Goal: Information Seeking & Learning: Learn about a topic

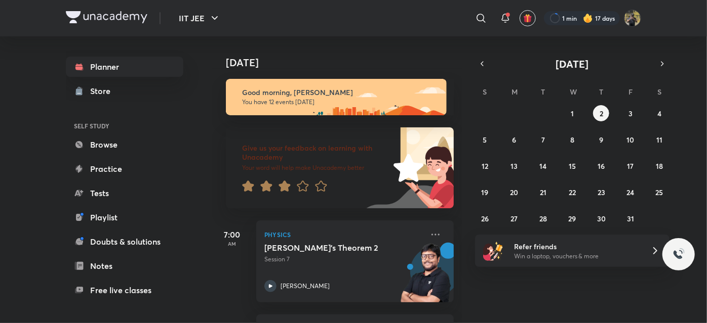
scroll to position [464, 0]
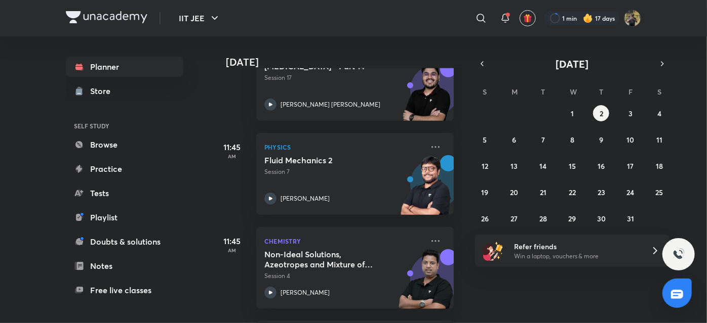
click at [94, 15] on img at bounding box center [107, 17] width 82 height 12
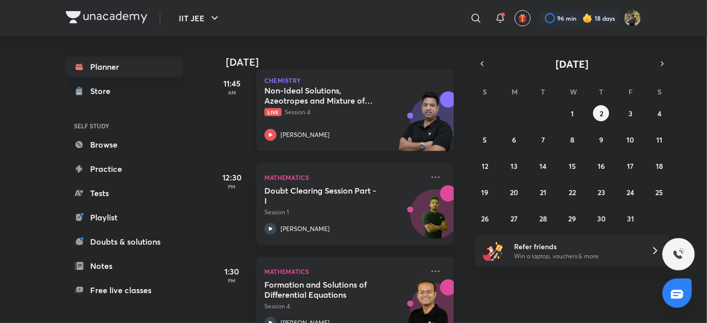
click at [330, 102] on h5 "Non-Ideal Solutions, Azeotropes and Mixture of Two Immiscible Liquids" at bounding box center [327, 96] width 126 height 20
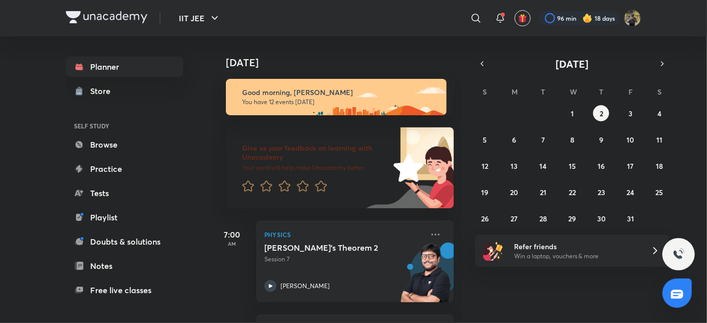
scroll to position [618, 0]
